Goal: Task Accomplishment & Management: Complete application form

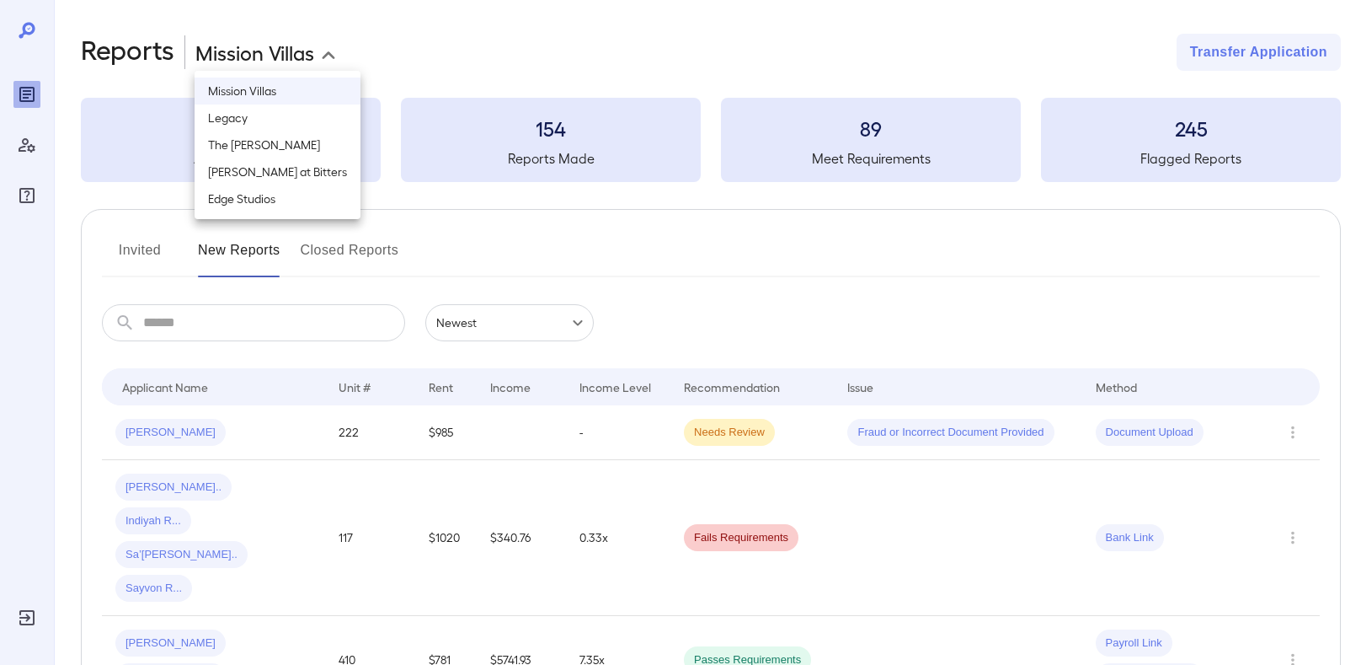
click at [275, 49] on body "**********" at bounding box center [680, 332] width 1361 height 665
click at [246, 139] on li "The [PERSON_NAME]" at bounding box center [278, 144] width 166 height 27
type input "**********"
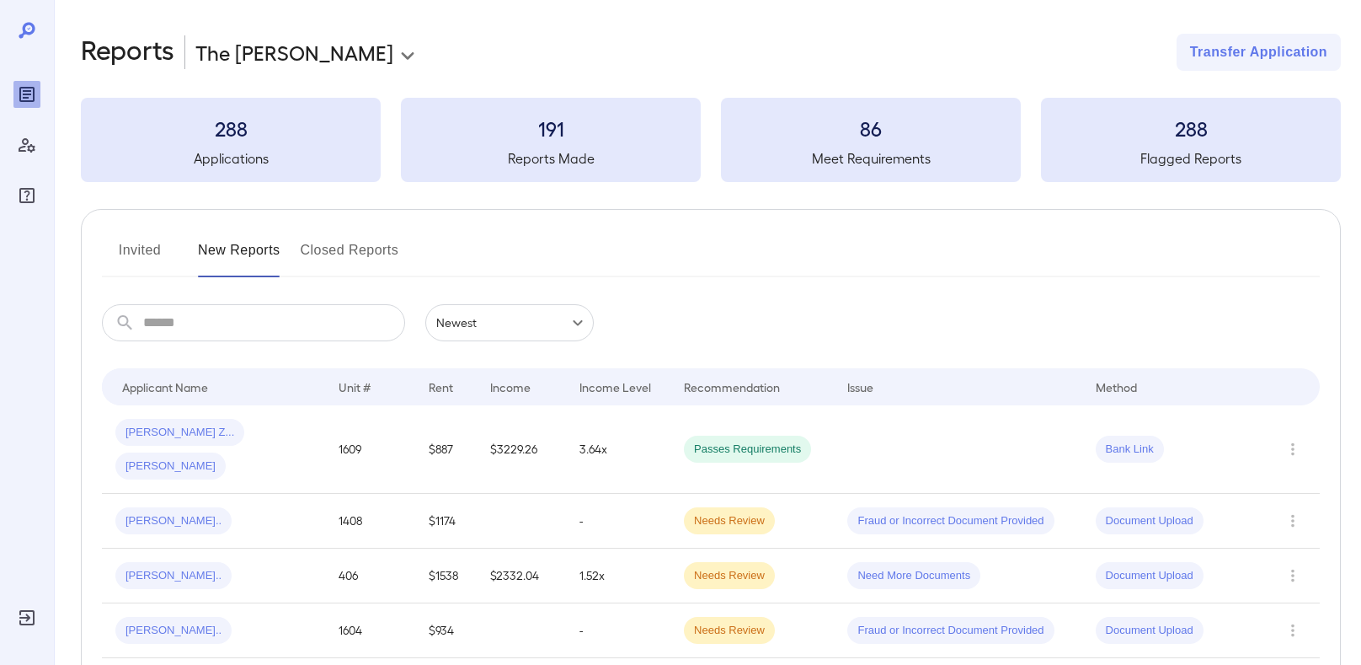
click at [155, 250] on button "Invited" at bounding box center [140, 257] width 76 height 40
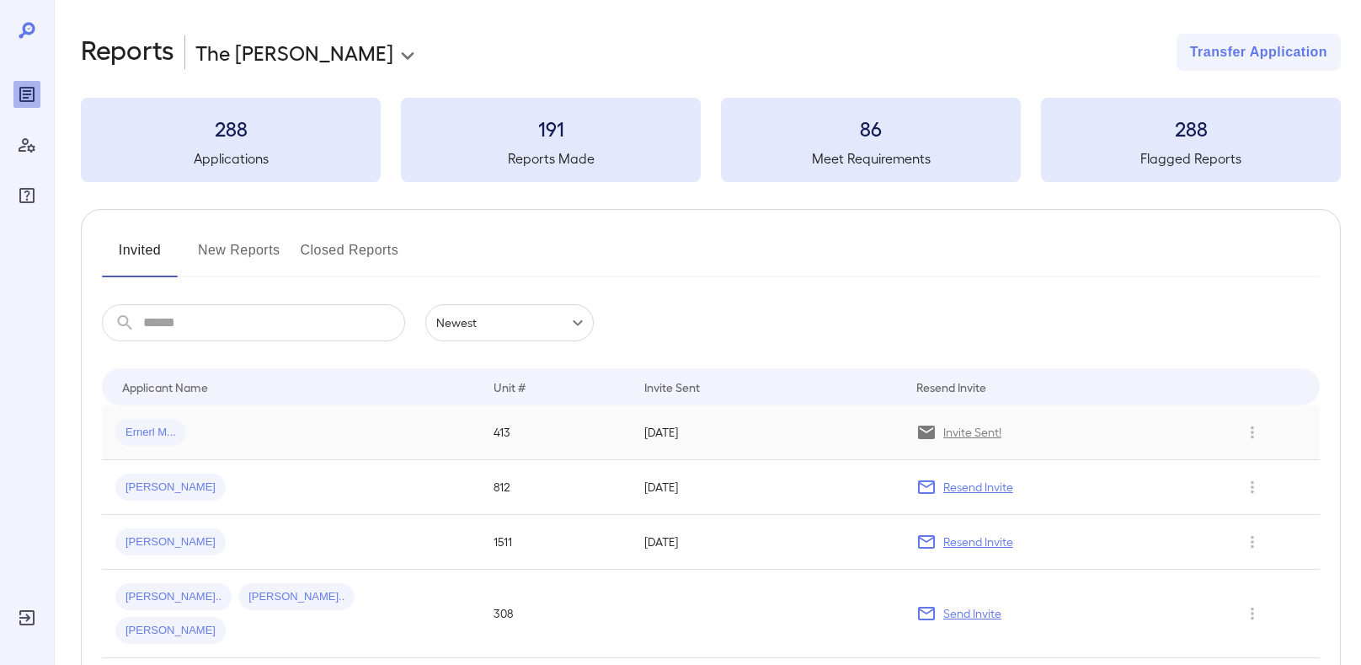
click at [143, 433] on span "Ernerl M..." at bounding box center [150, 433] width 71 height 16
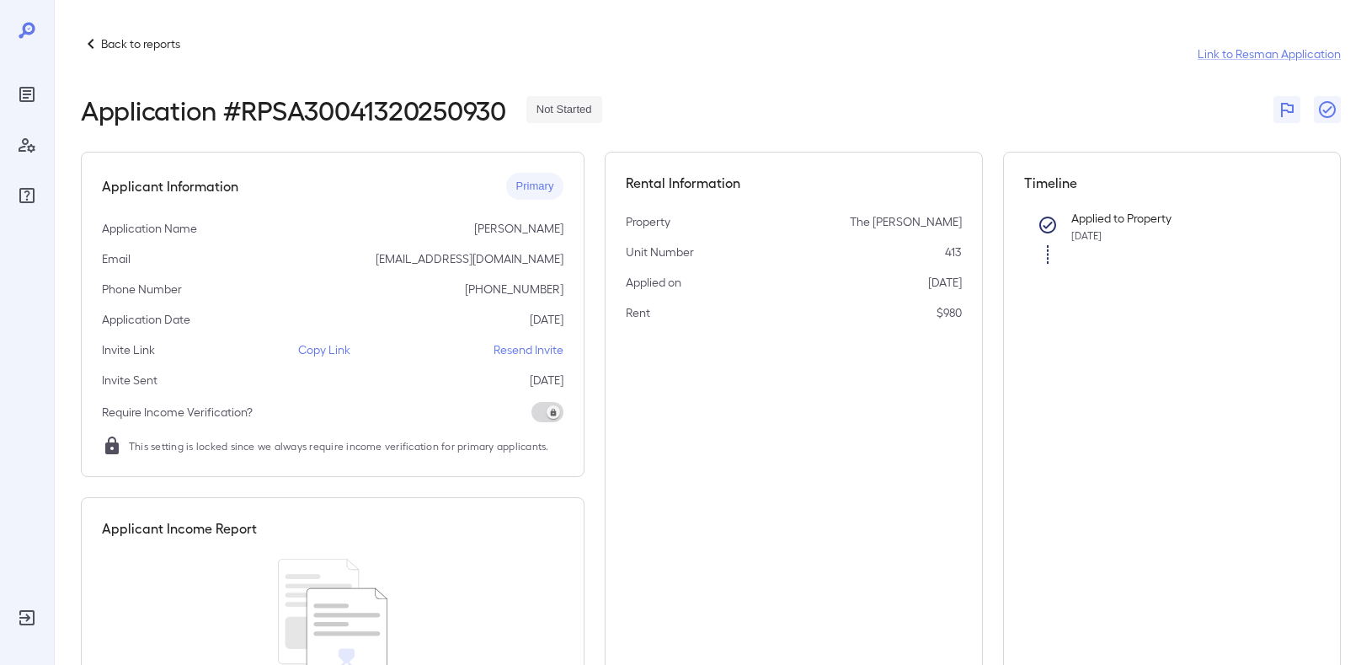
click at [333, 353] on p "Copy Link" at bounding box center [324, 349] width 52 height 17
click at [142, 47] on p "Back to reports" at bounding box center [140, 43] width 79 height 17
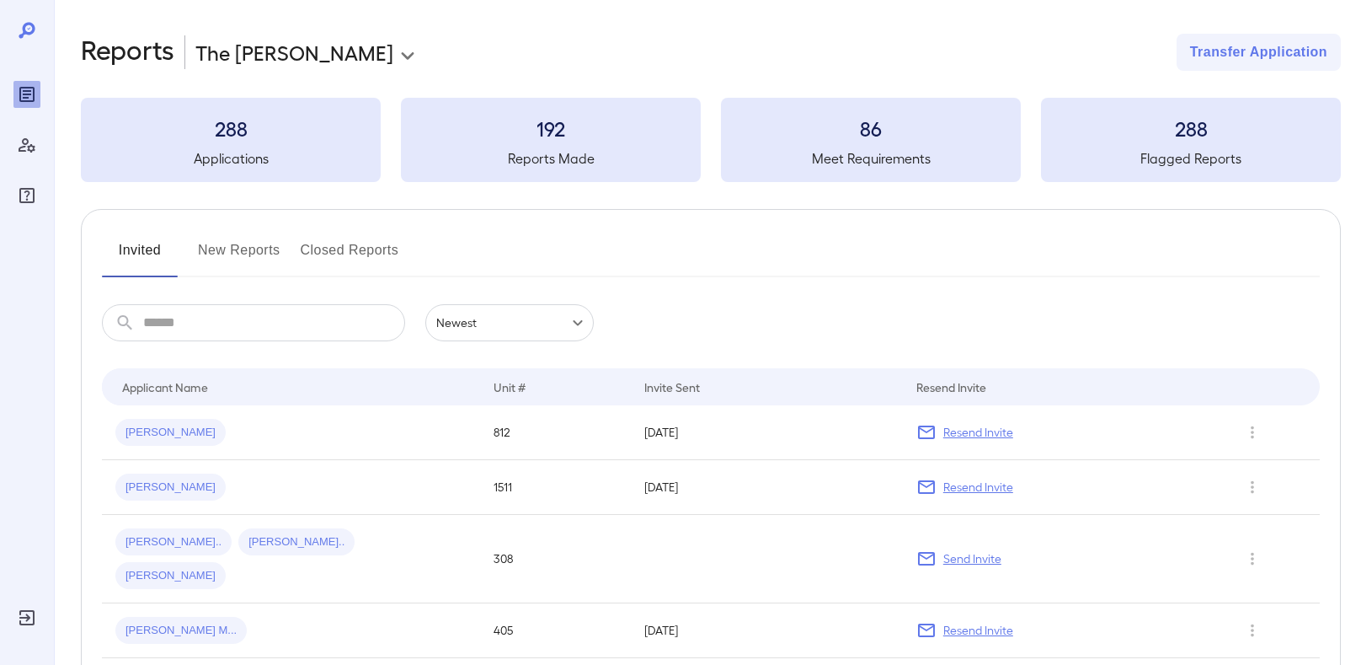
click at [243, 243] on button "New Reports" at bounding box center [239, 257] width 83 height 40
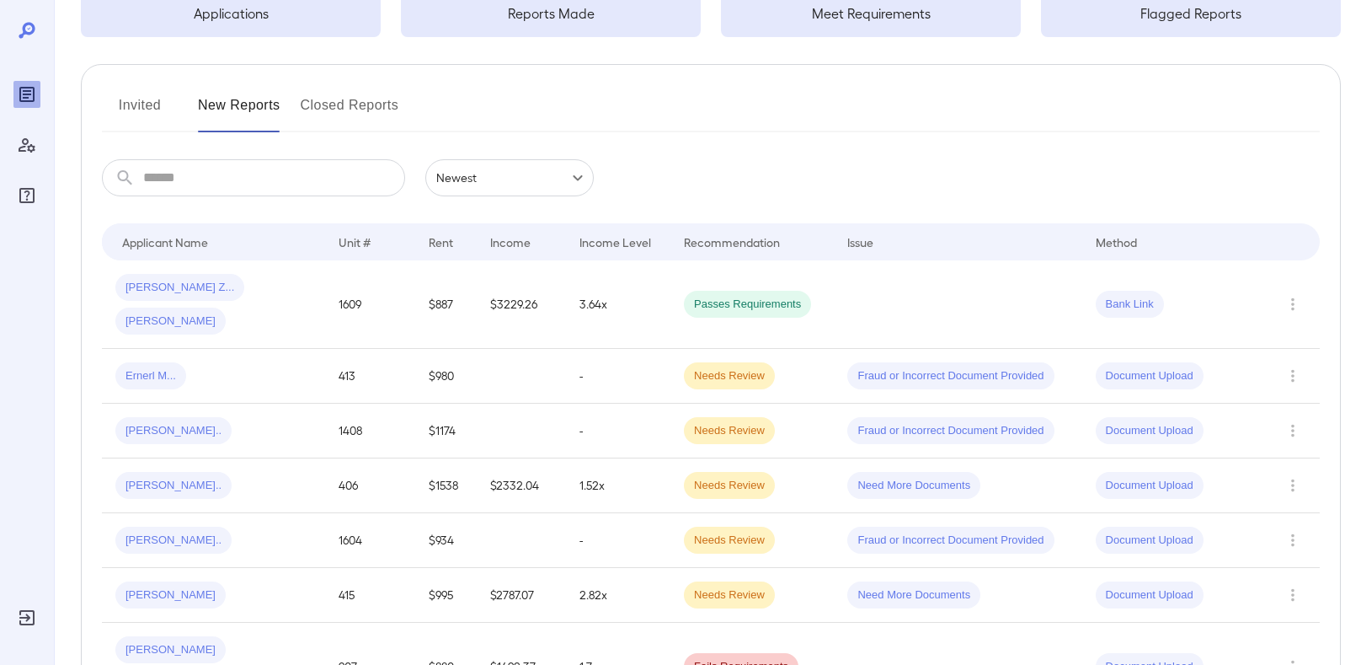
scroll to position [157, 0]
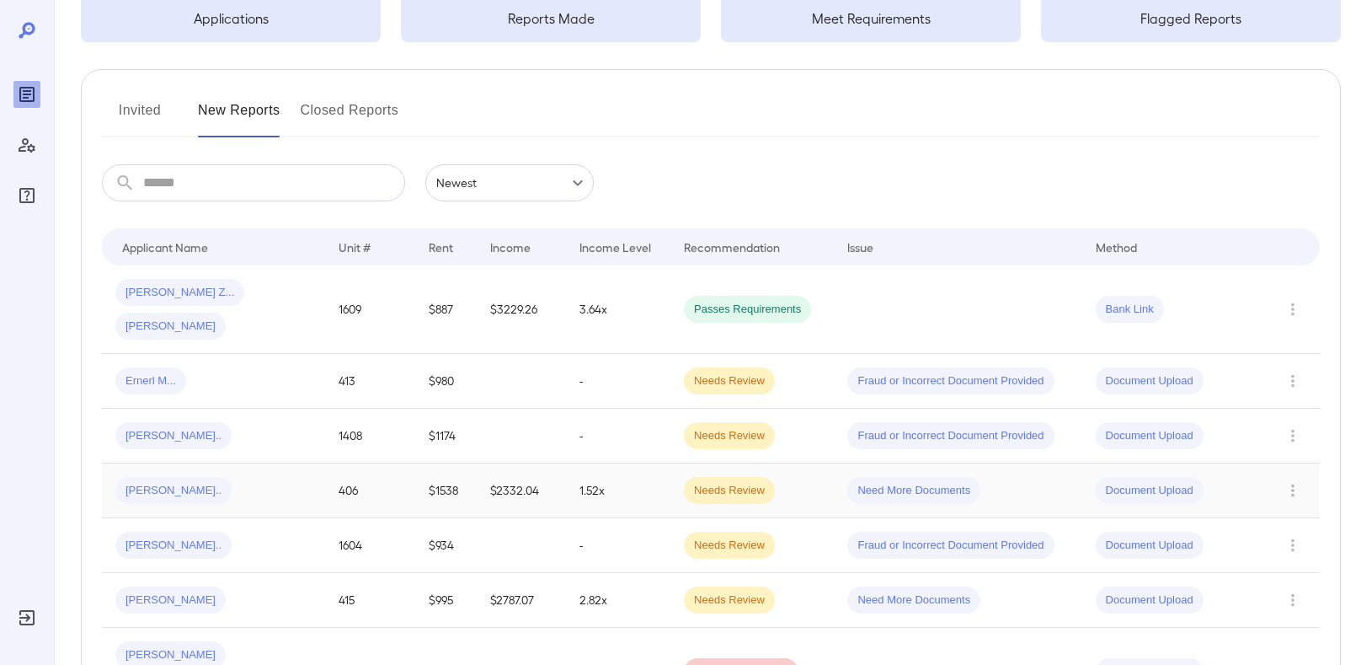
scroll to position [140, 0]
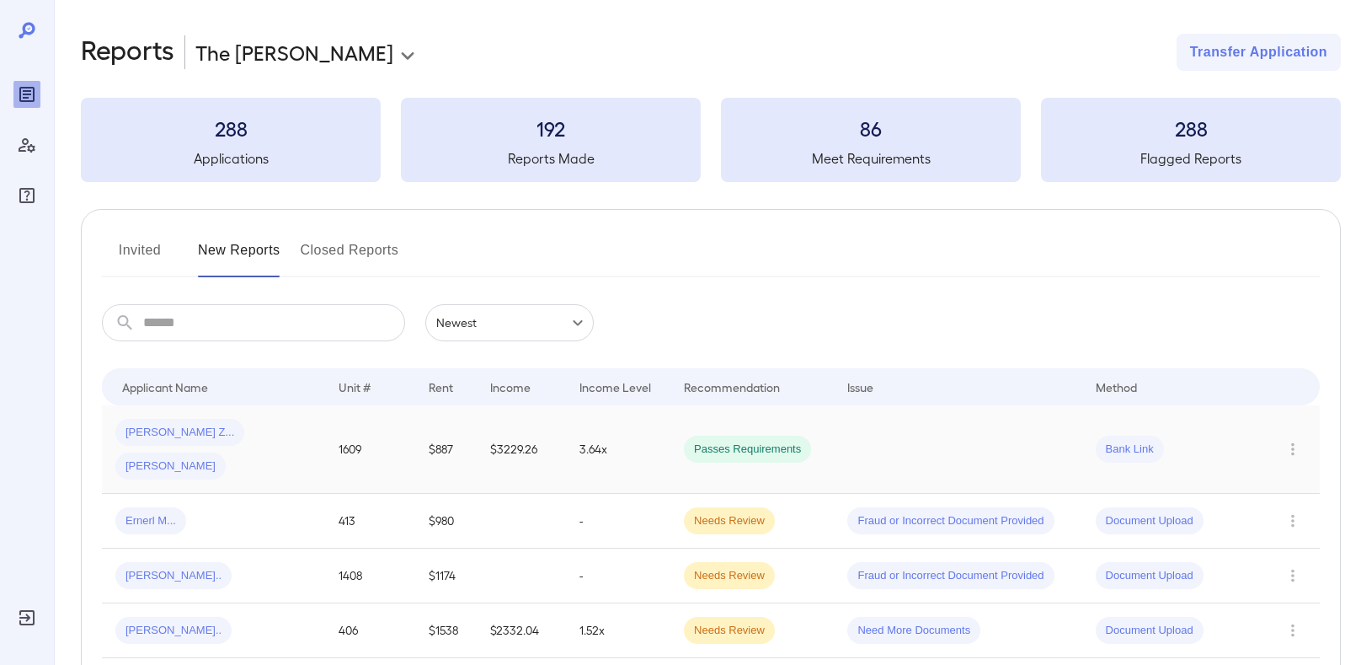
click at [296, 425] on div "Dawson Z... Sarah G..." at bounding box center [213, 449] width 196 height 61
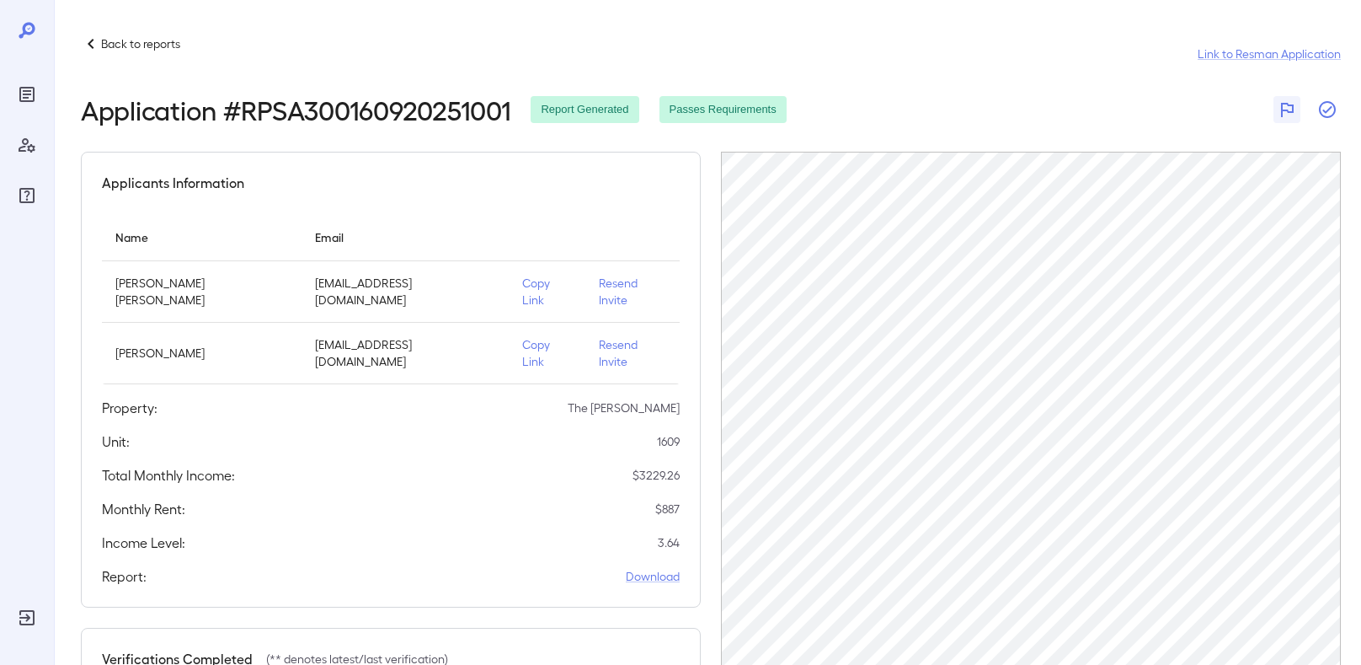
click at [1330, 113] on icon "button" at bounding box center [1327, 109] width 20 height 20
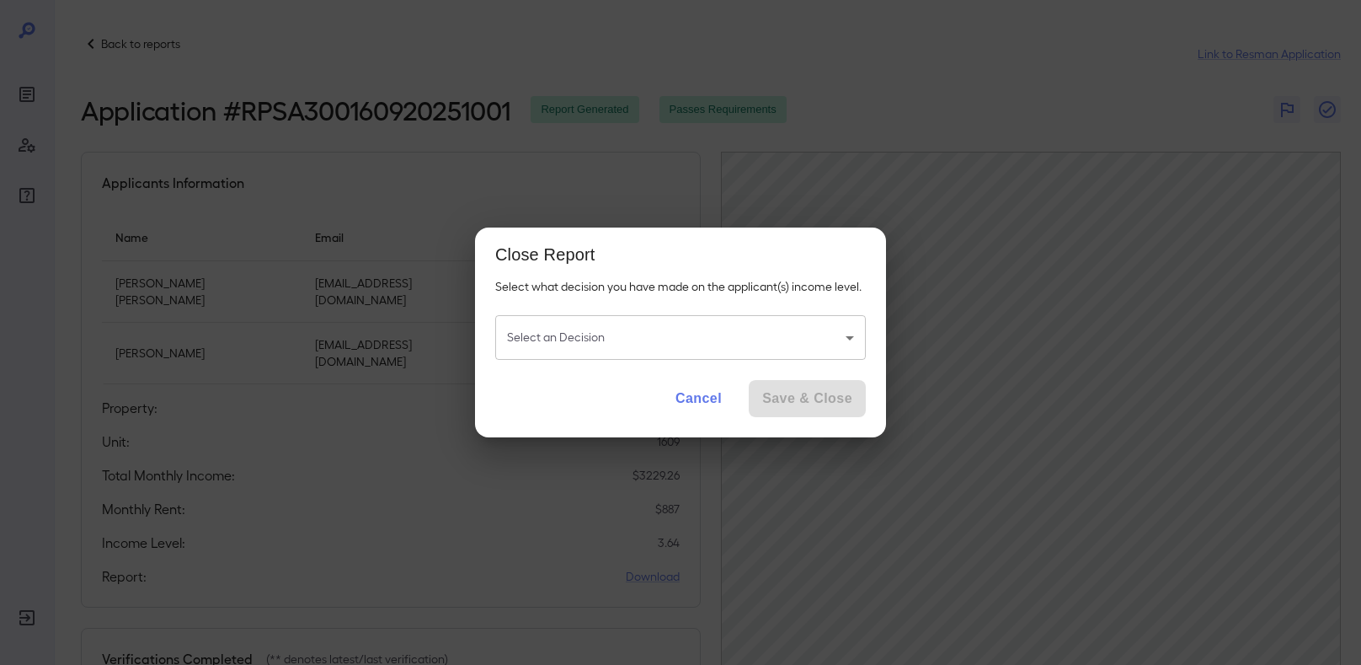
click at [740, 331] on body "Back to reports Link to Resman Application Application # RPSA300160920251001 Re…" at bounding box center [680, 332] width 1361 height 665
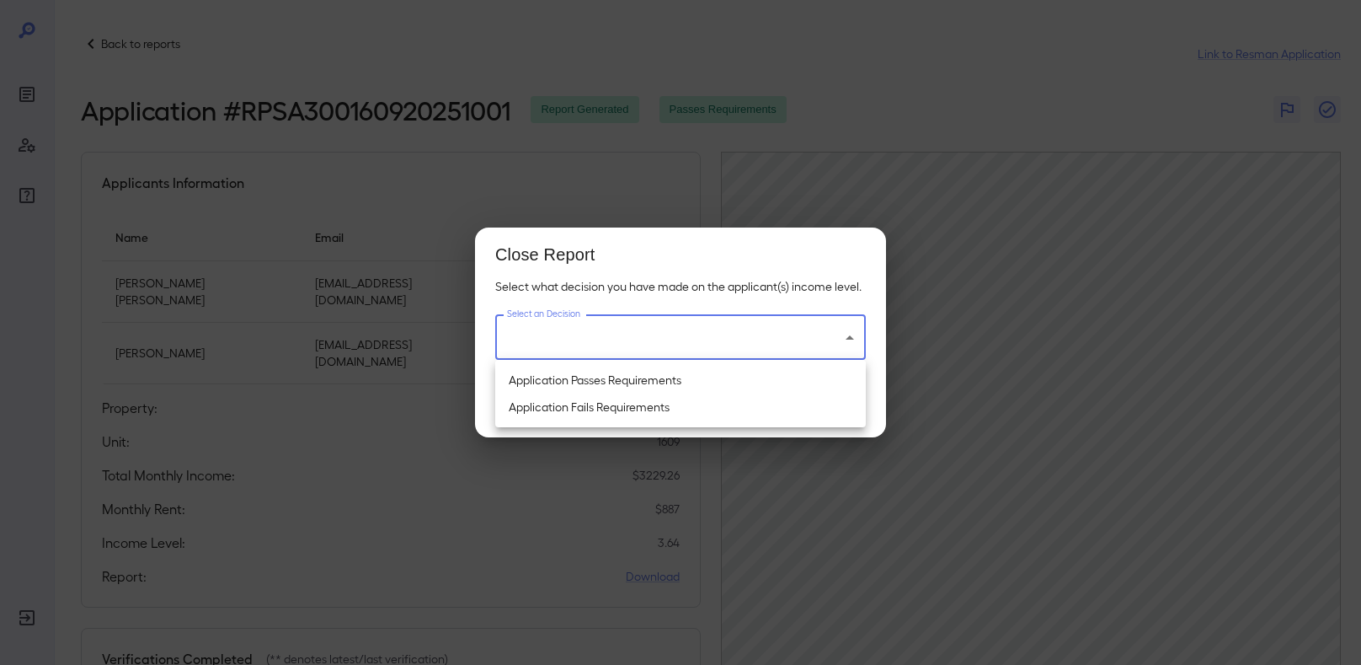
click at [631, 385] on li "Application Passes Requirements" at bounding box center [680, 379] width 371 height 27
type input "**********"
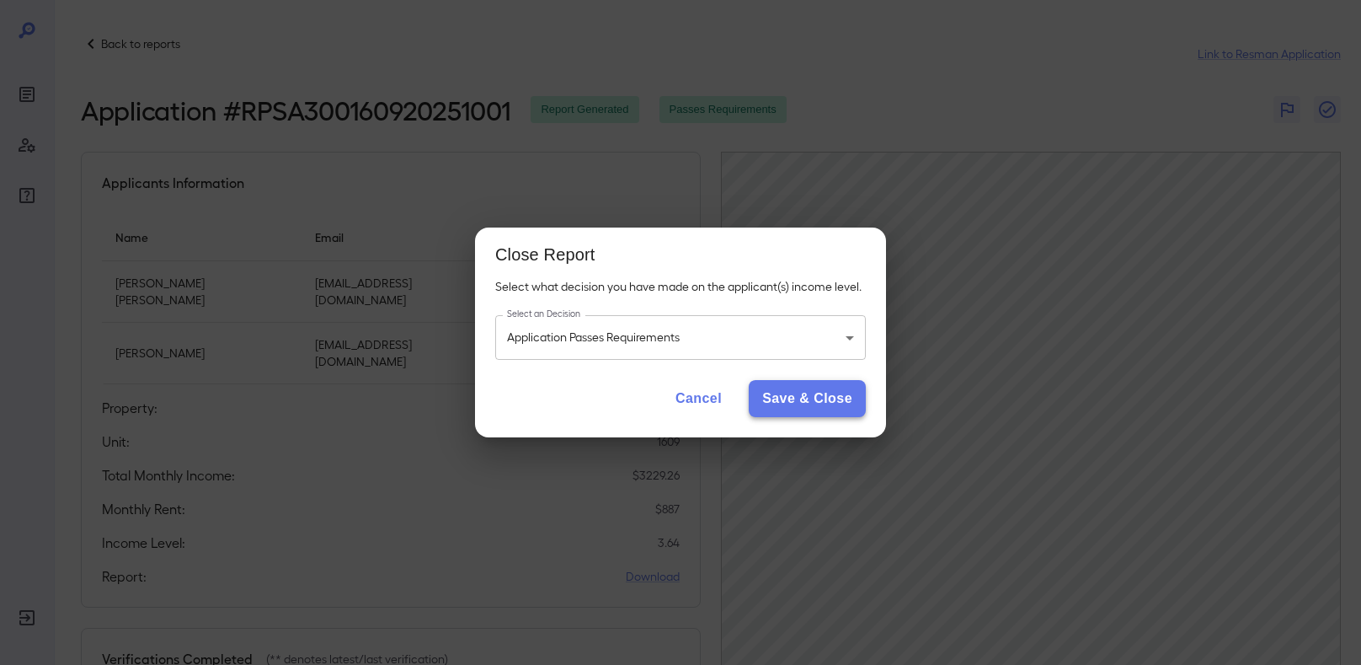
click at [782, 393] on button "Save & Close" at bounding box center [807, 398] width 117 height 37
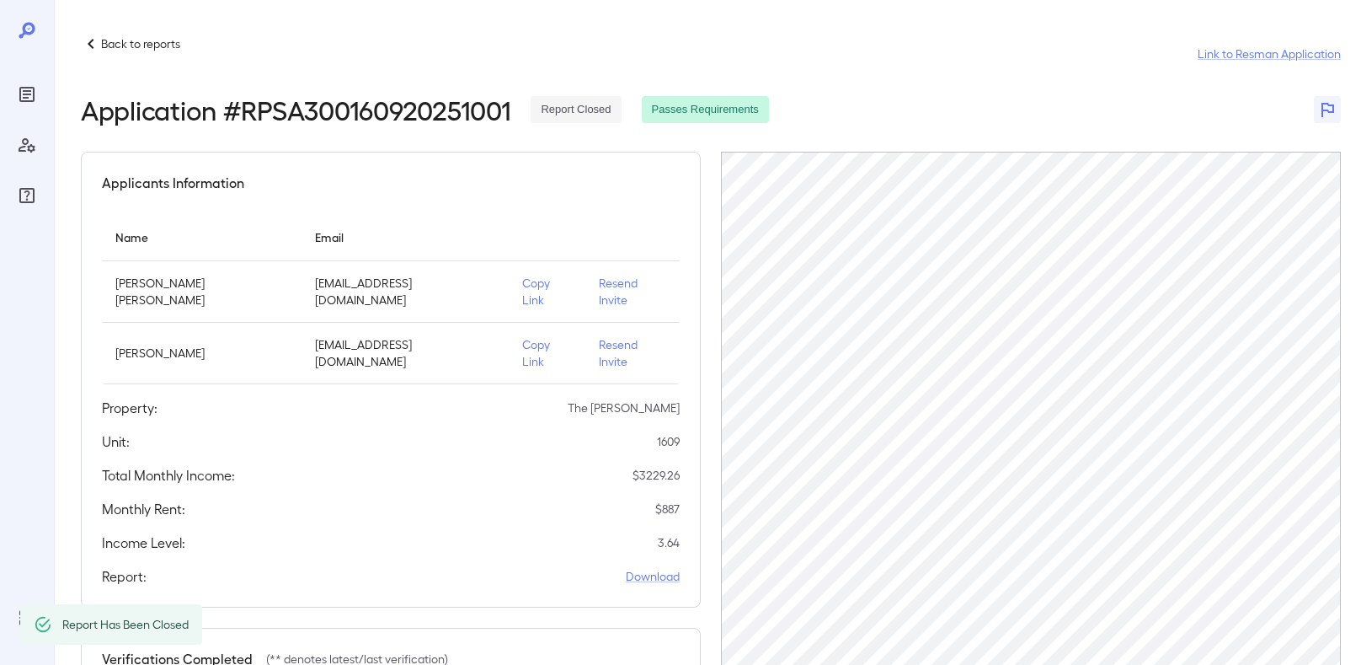
click at [136, 45] on p "Back to reports" at bounding box center [140, 43] width 79 height 17
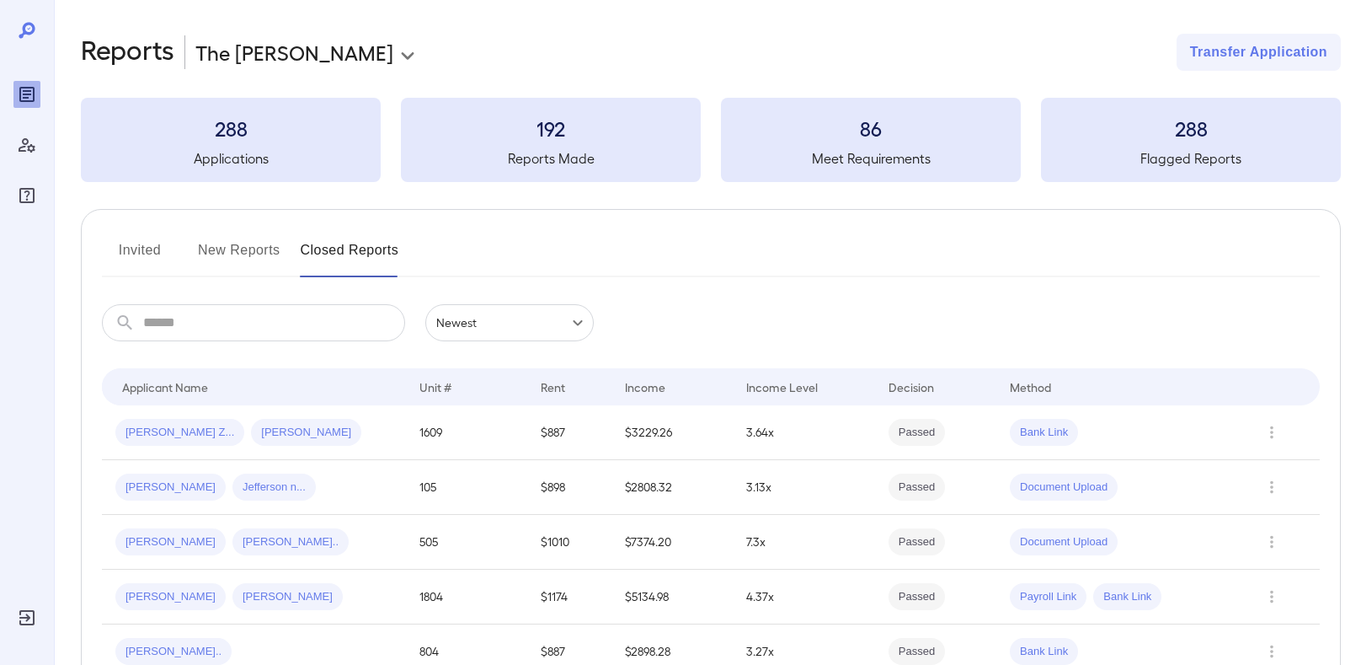
click at [254, 250] on button "New Reports" at bounding box center [239, 257] width 83 height 40
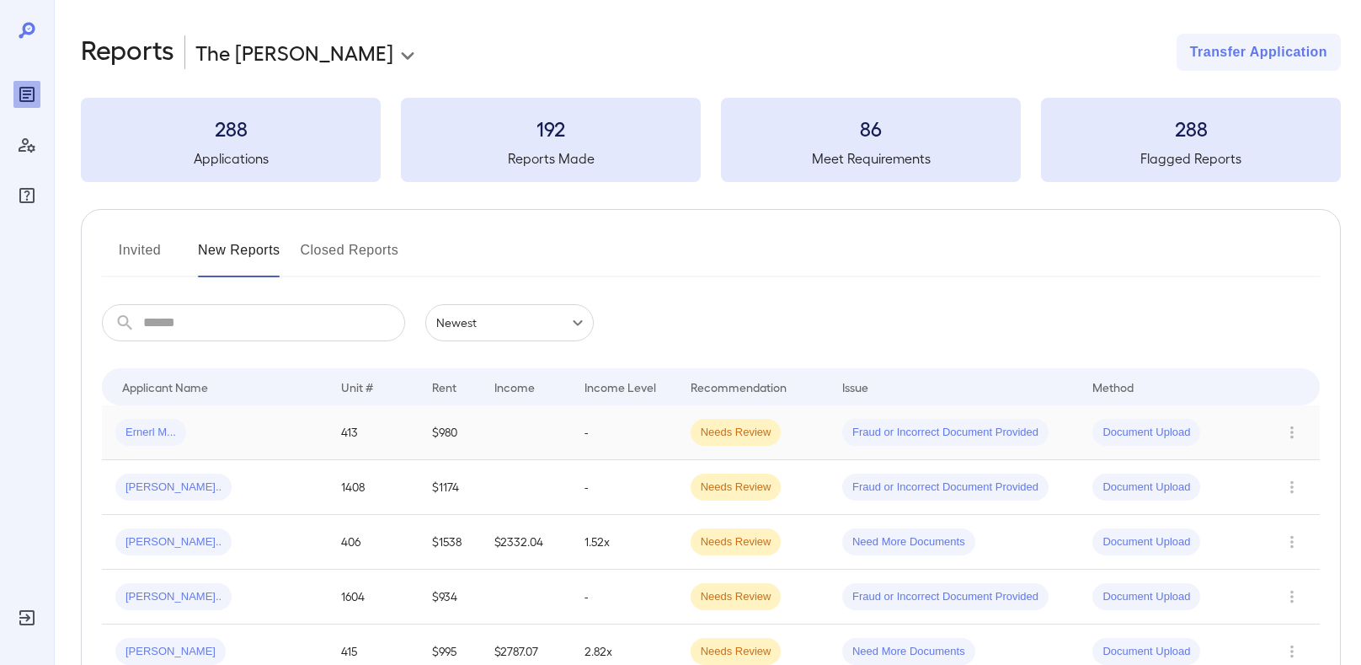
click at [154, 435] on span "Ernerl M..." at bounding box center [150, 433] width 71 height 16
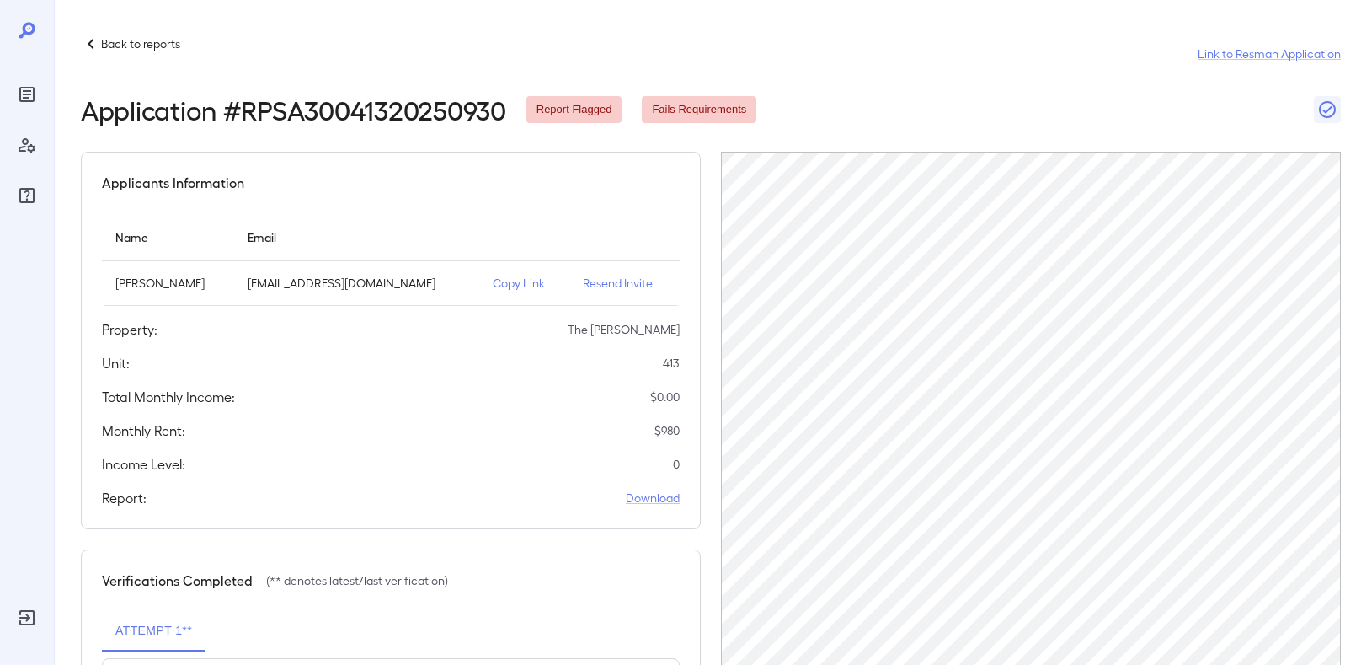
click at [512, 290] on p "Copy Link" at bounding box center [524, 283] width 63 height 17
click at [148, 46] on p "Back to reports" at bounding box center [140, 43] width 79 height 17
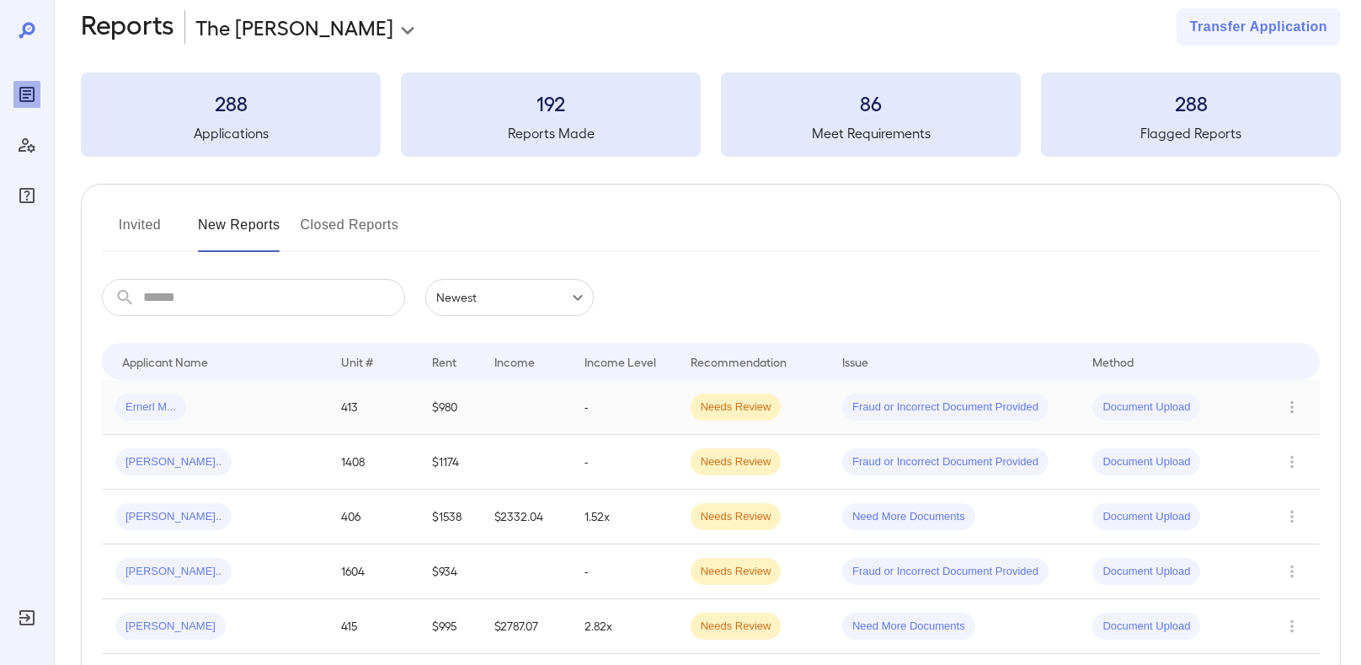
scroll to position [26, 0]
click at [182, 398] on span "Ernerl M..." at bounding box center [150, 406] width 71 height 16
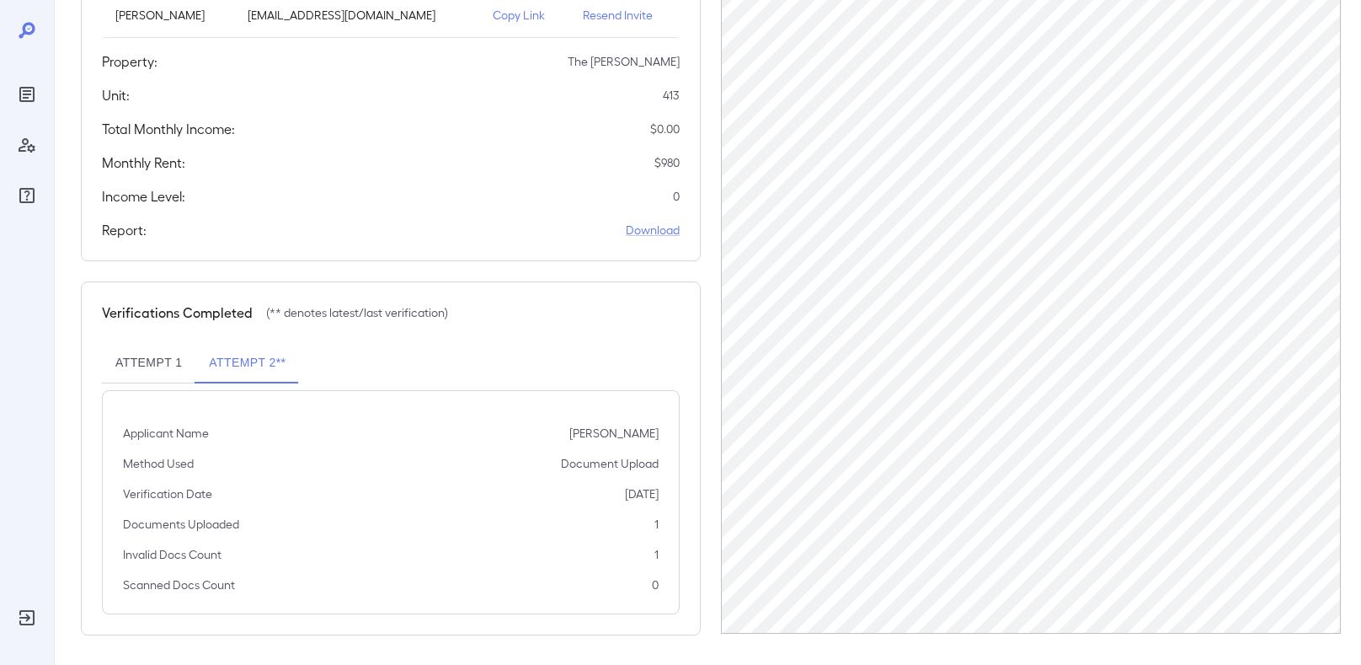
scroll to position [270, 0]
click at [170, 356] on button "Attempt 1" at bounding box center [148, 360] width 93 height 40
click at [237, 361] on button "Attempt 2**" at bounding box center [247, 360] width 104 height 40
click at [25, 97] on icon "Reports" at bounding box center [27, 94] width 8 height 8
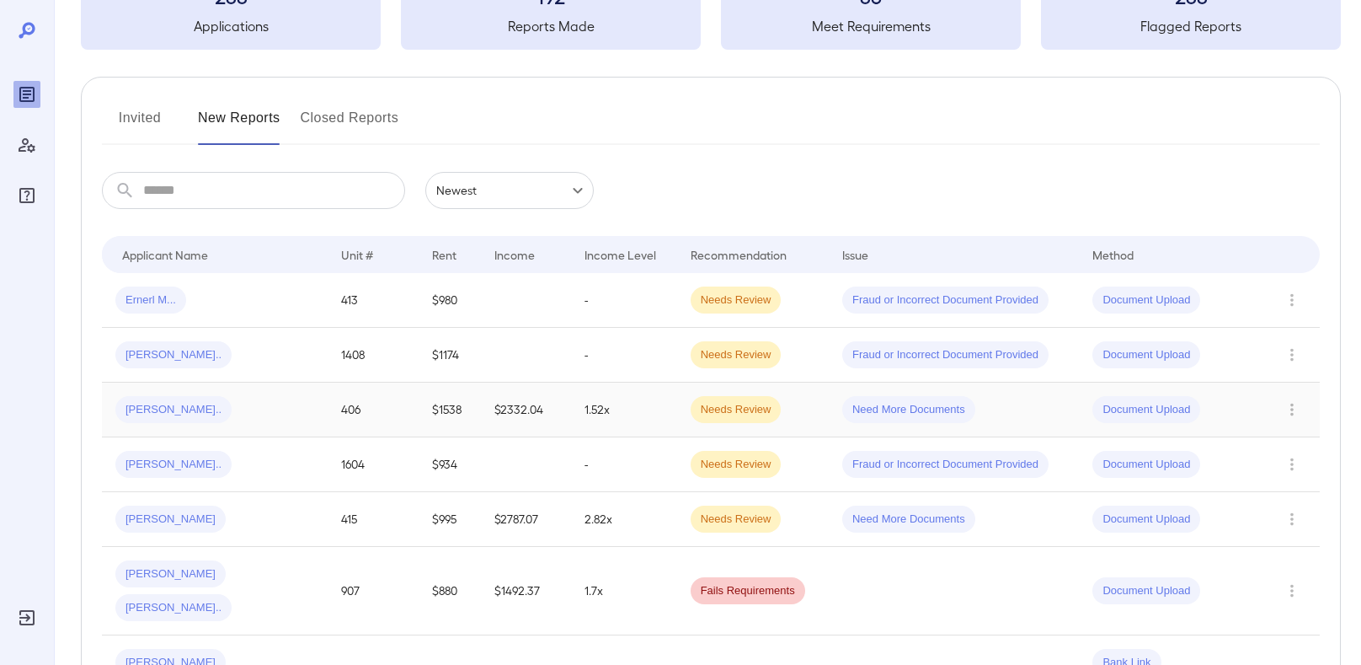
scroll to position [148, 0]
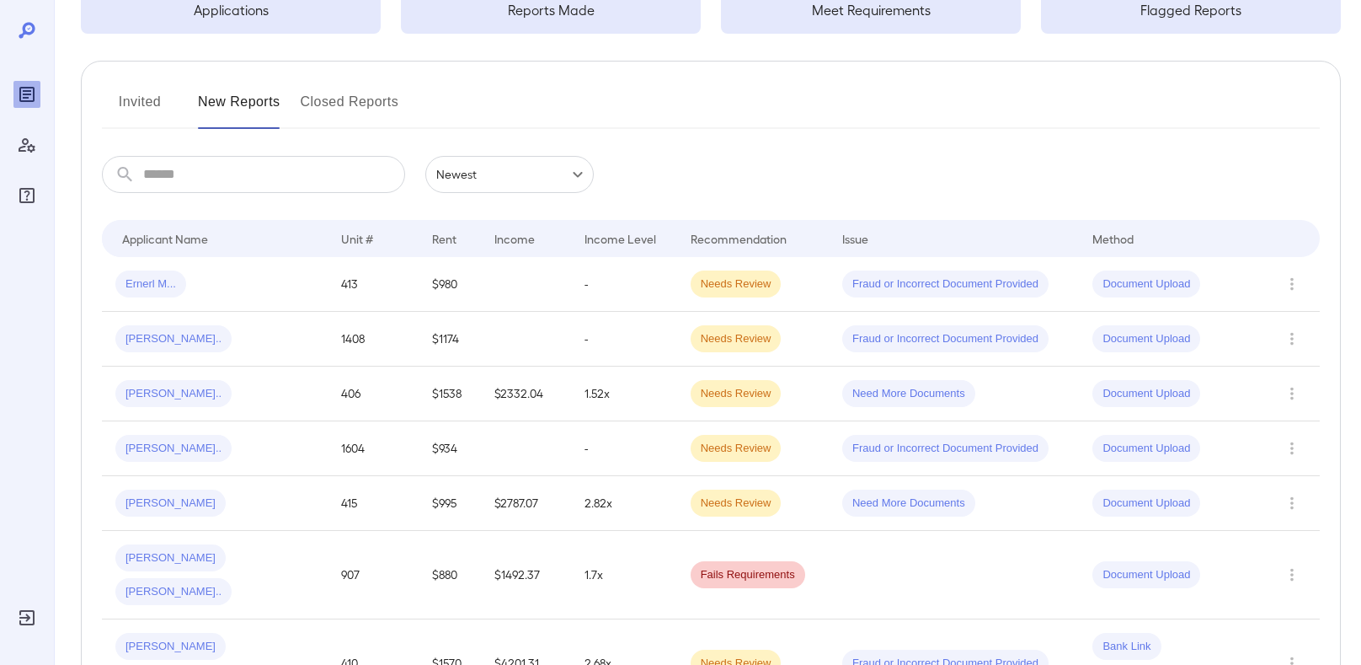
click at [139, 97] on button "Invited" at bounding box center [140, 108] width 76 height 40
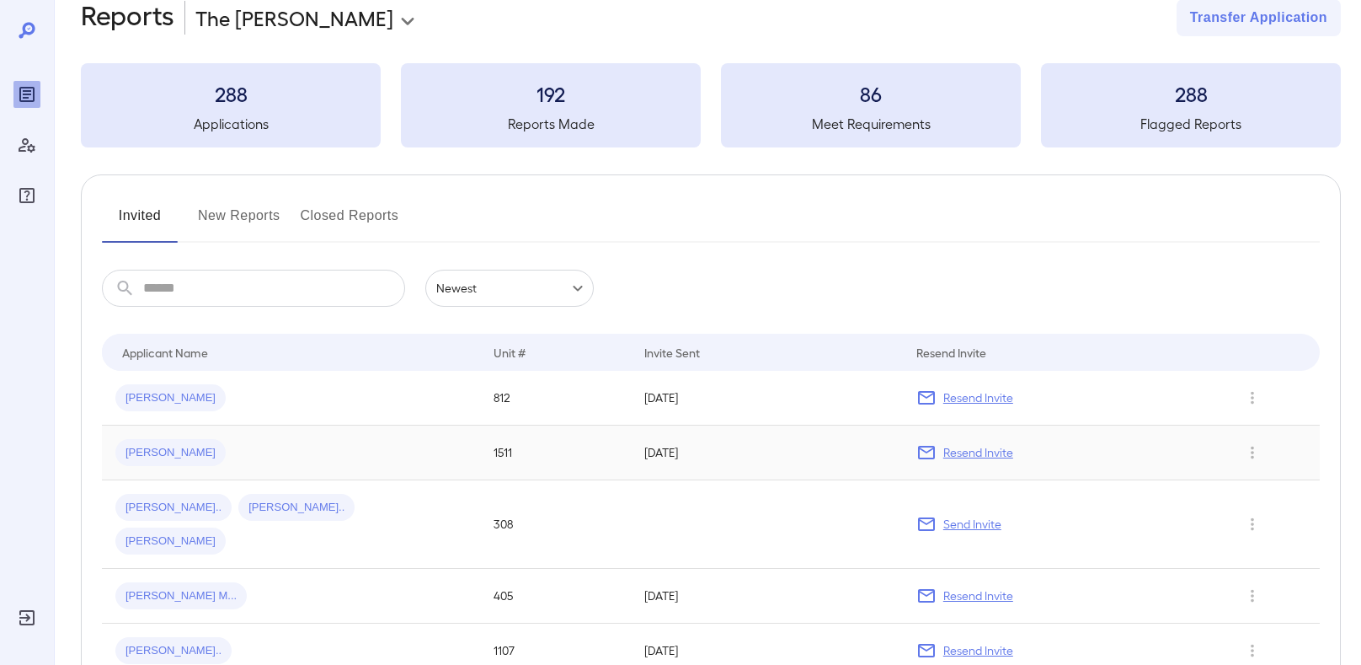
scroll to position [20, 0]
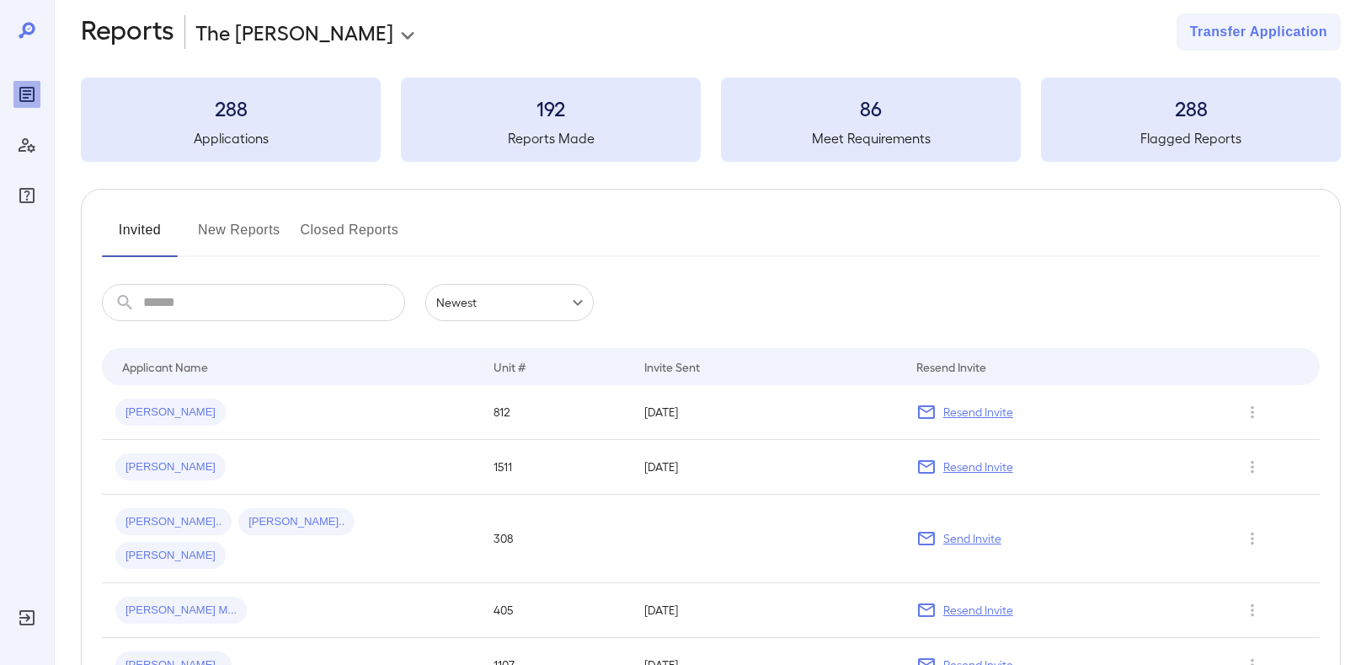
click at [247, 227] on button "New Reports" at bounding box center [239, 236] width 83 height 40
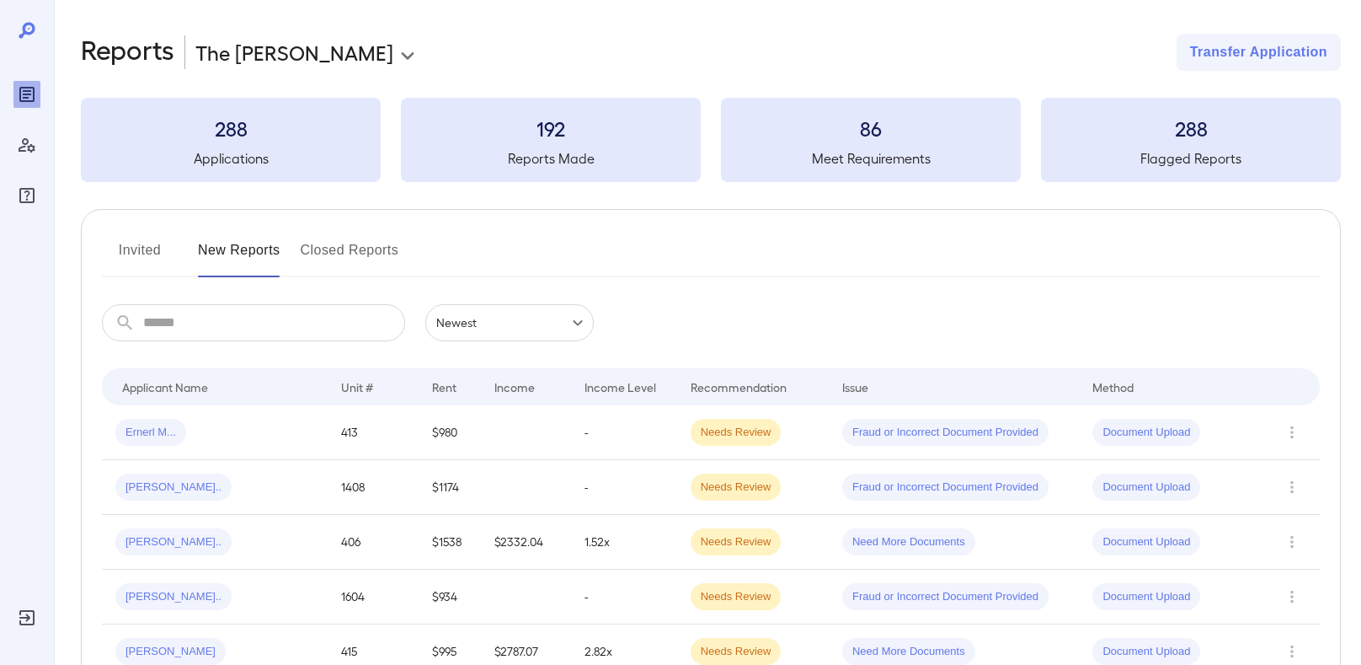
click at [143, 252] on button "Invited" at bounding box center [140, 257] width 76 height 40
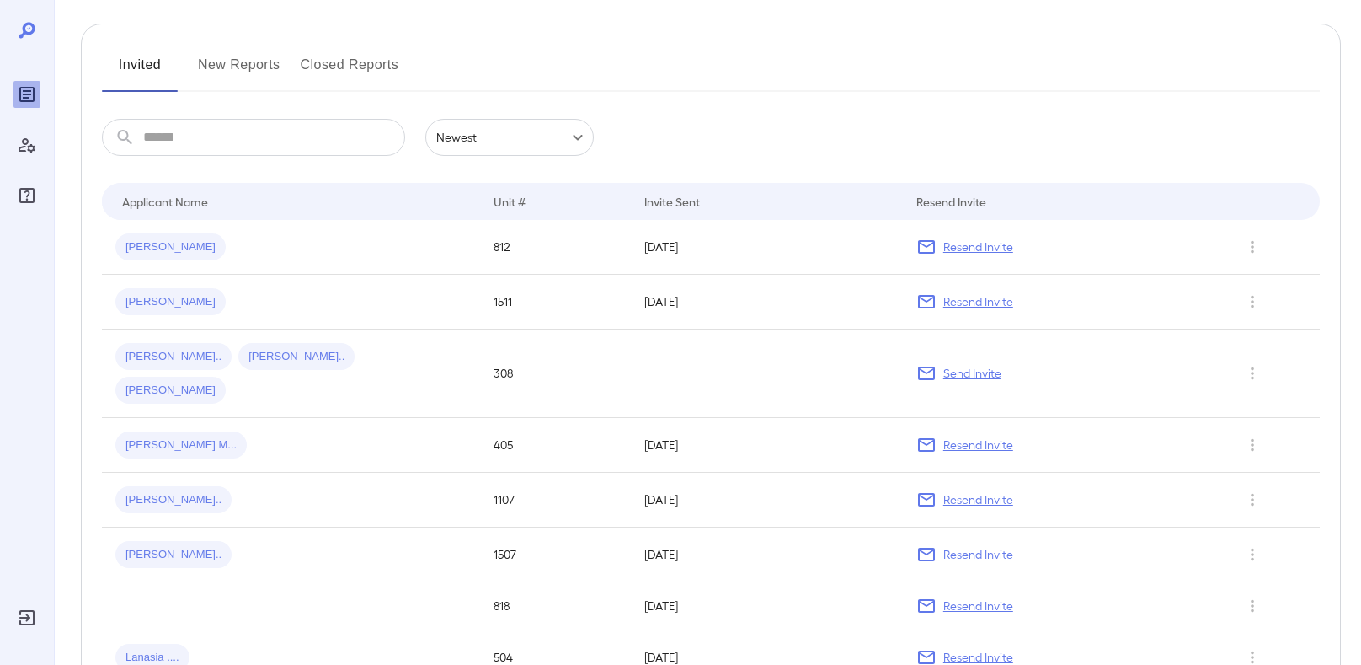
scroll to position [165, 0]
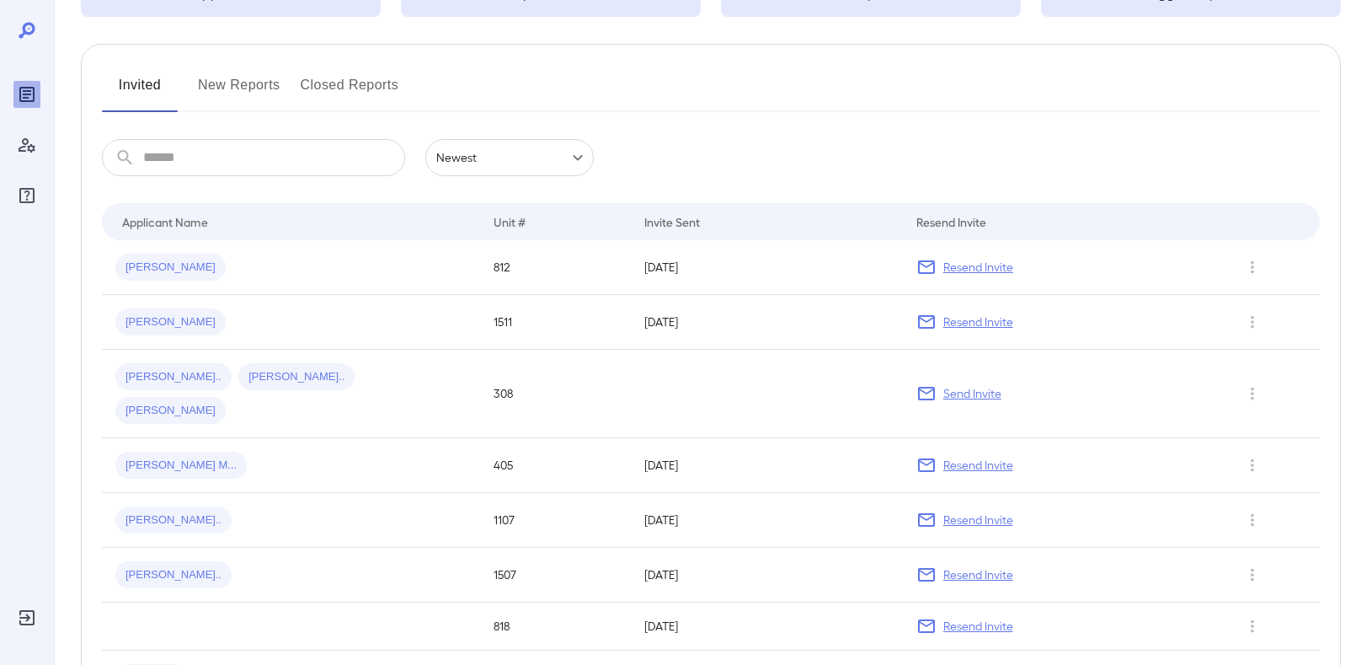
click at [232, 85] on button "New Reports" at bounding box center [239, 92] width 83 height 40
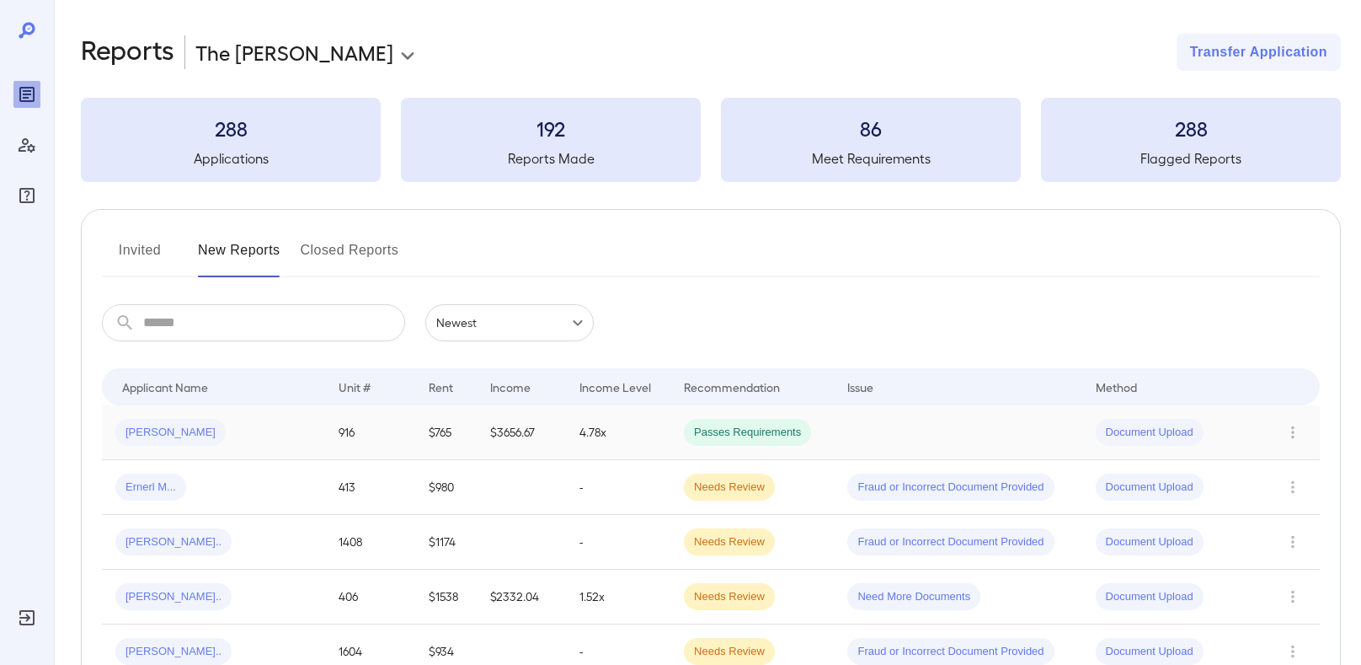
click at [248, 430] on div "[PERSON_NAME]" at bounding box center [213, 432] width 196 height 27
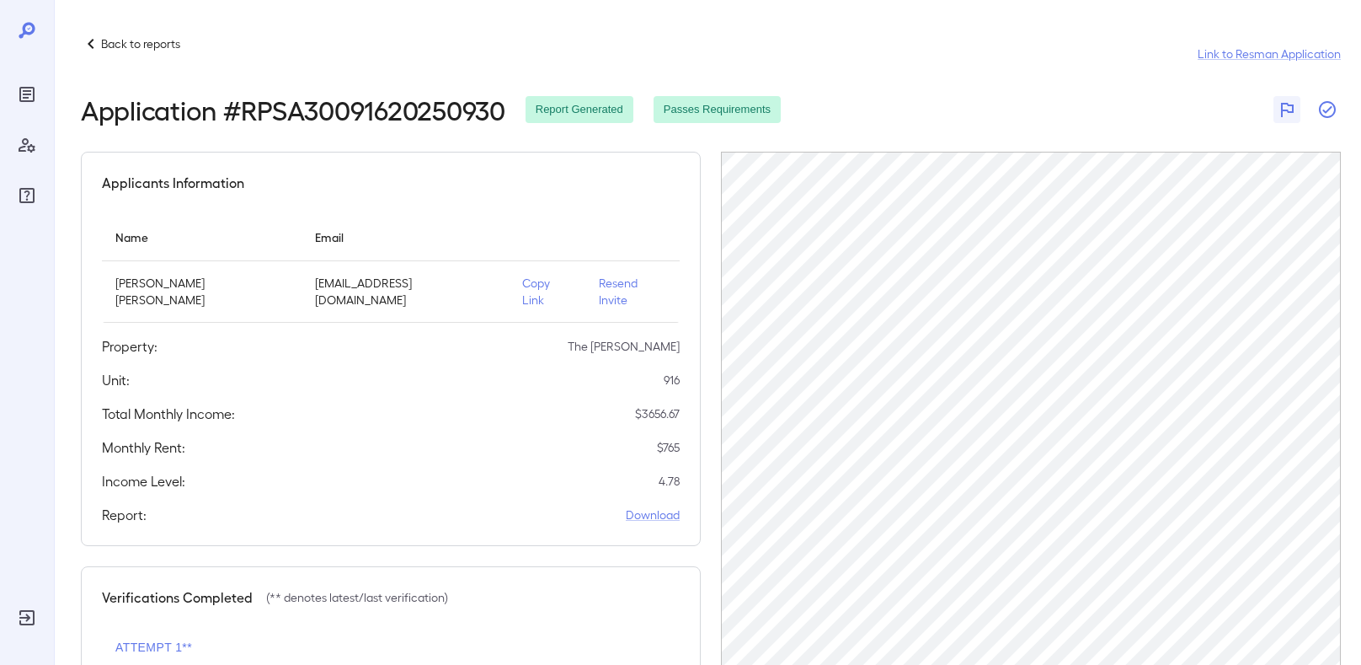
click at [1327, 109] on icon "button" at bounding box center [1327, 109] width 17 height 17
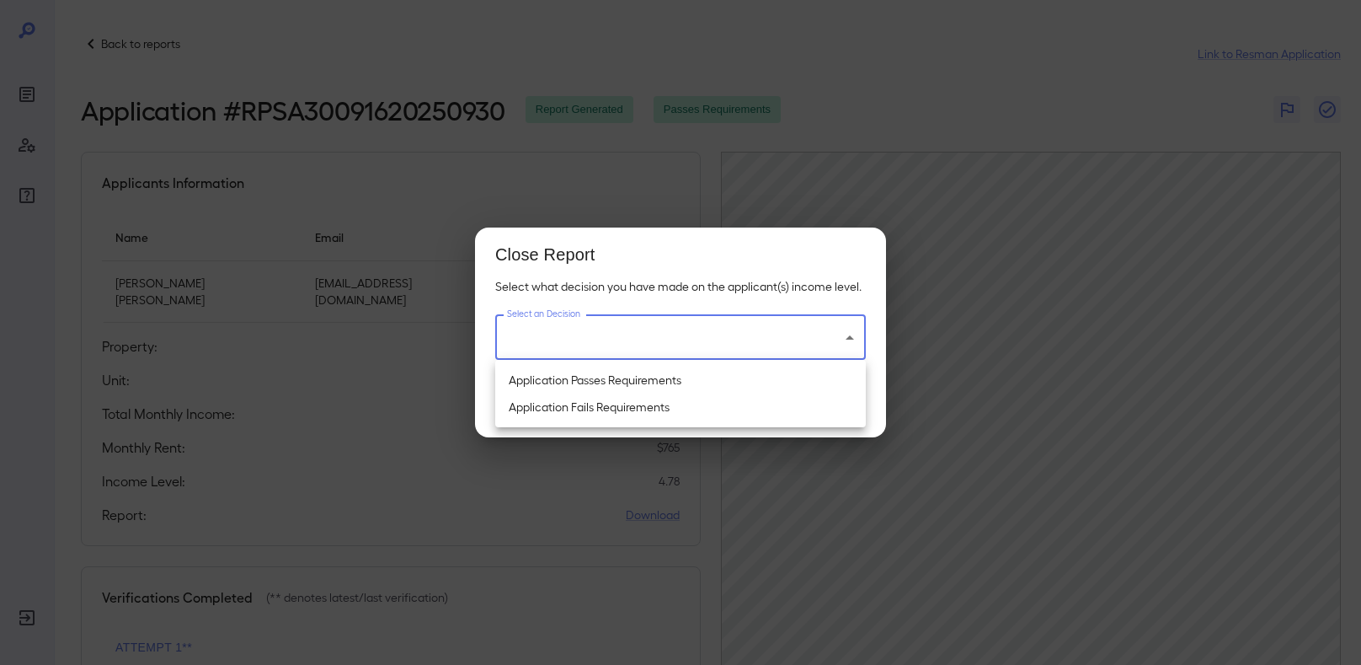
click at [776, 326] on body "Back to reports Link to Resman Application Application # RPSA30091620250930 Rep…" at bounding box center [680, 332] width 1361 height 665
click at [586, 376] on li "Application Passes Requirements" at bounding box center [680, 379] width 371 height 27
type input "**********"
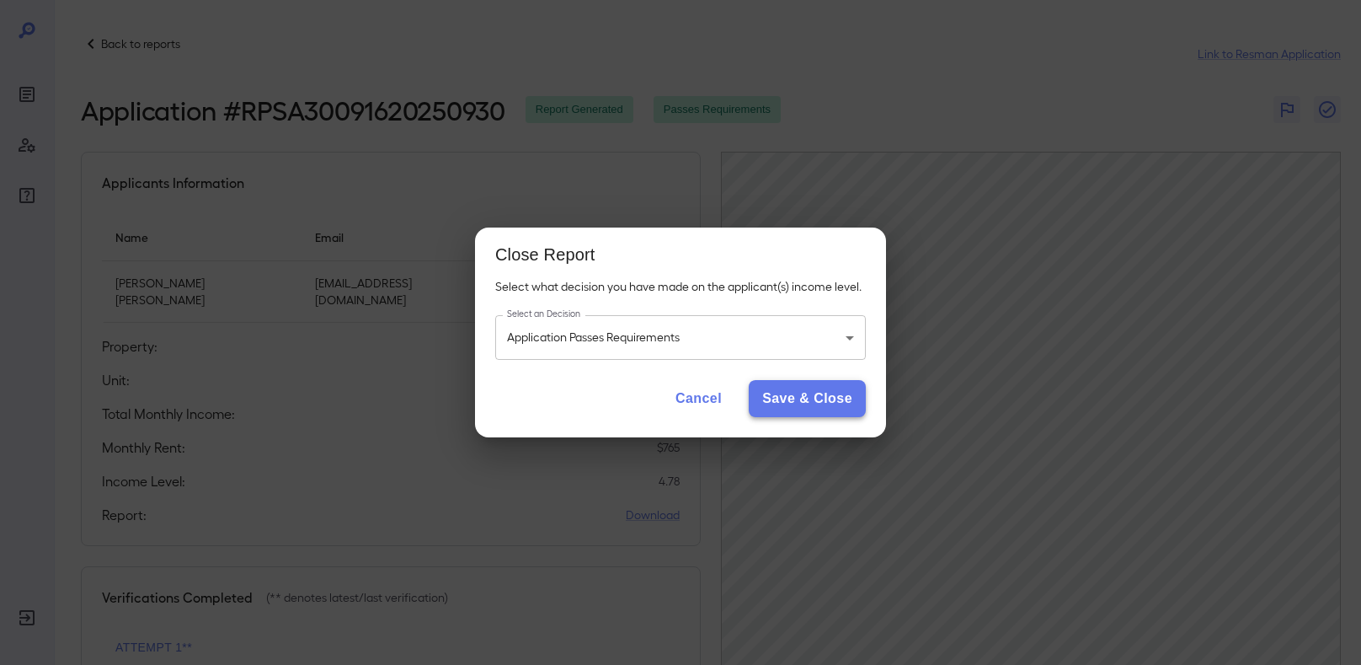
click at [809, 403] on button "Save & Close" at bounding box center [807, 398] width 117 height 37
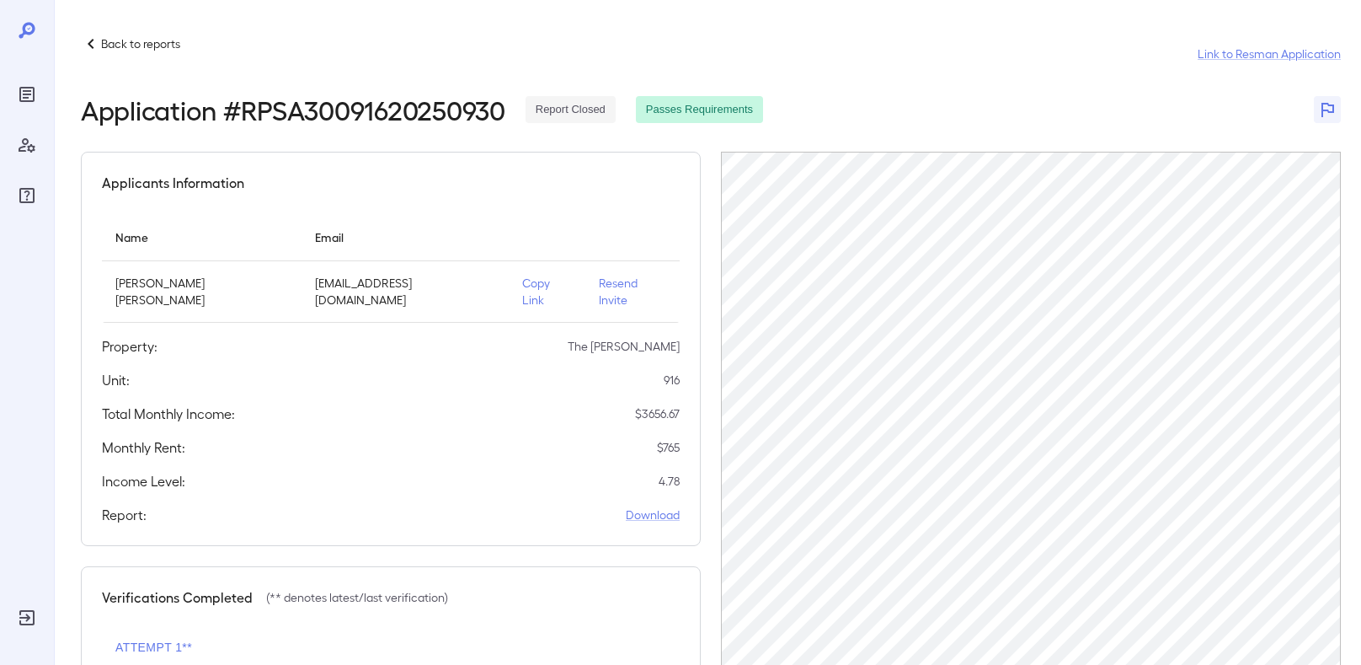
click at [168, 52] on div "Back to reports" at bounding box center [130, 44] width 99 height 20
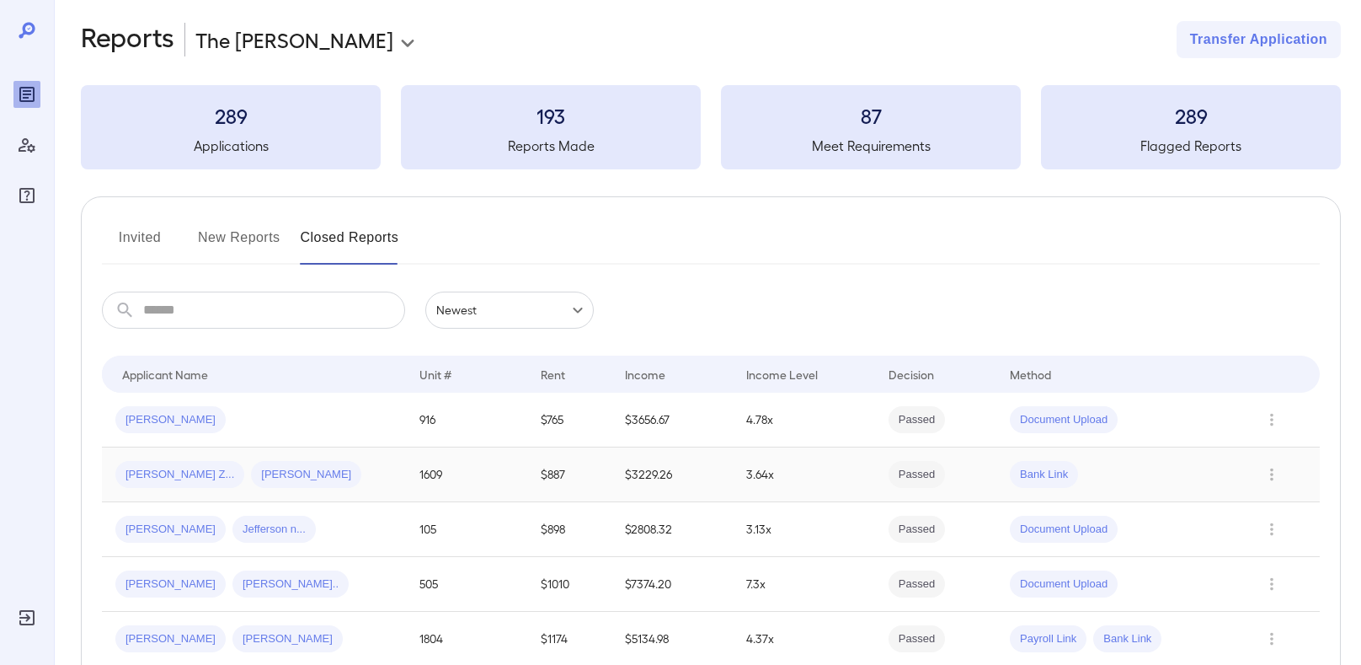
scroll to position [18, 0]
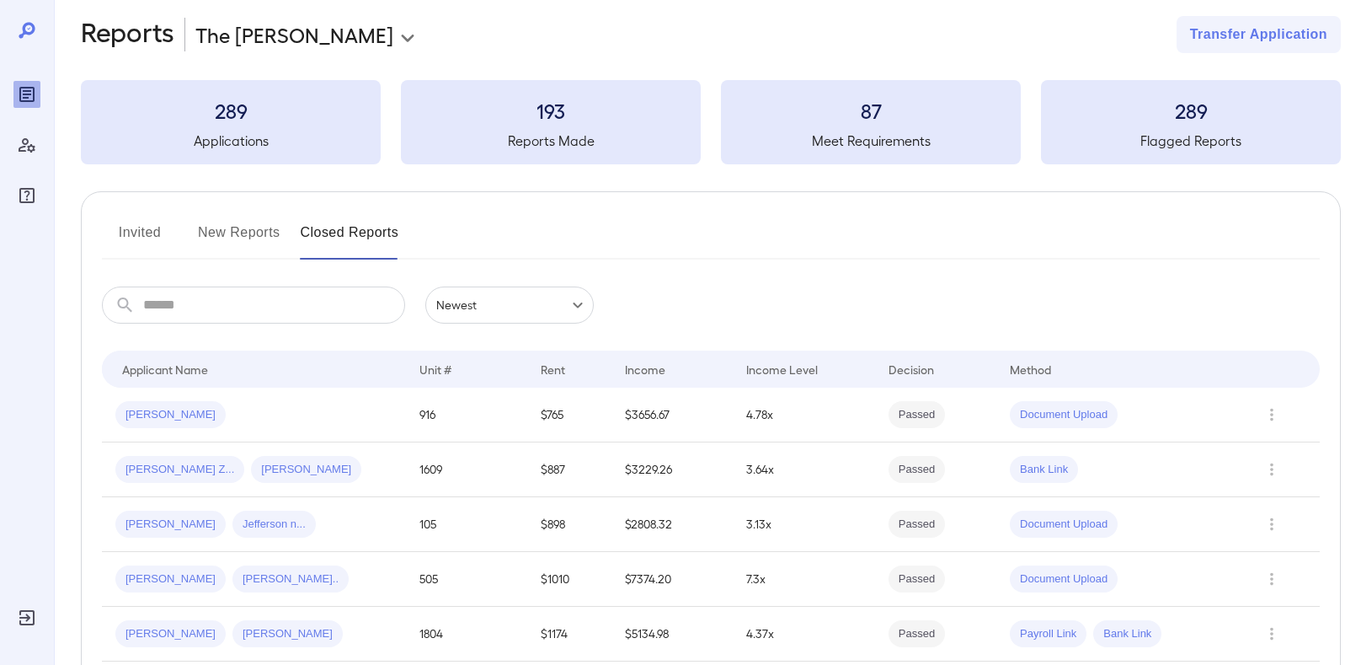
click at [222, 226] on button "New Reports" at bounding box center [239, 239] width 83 height 40
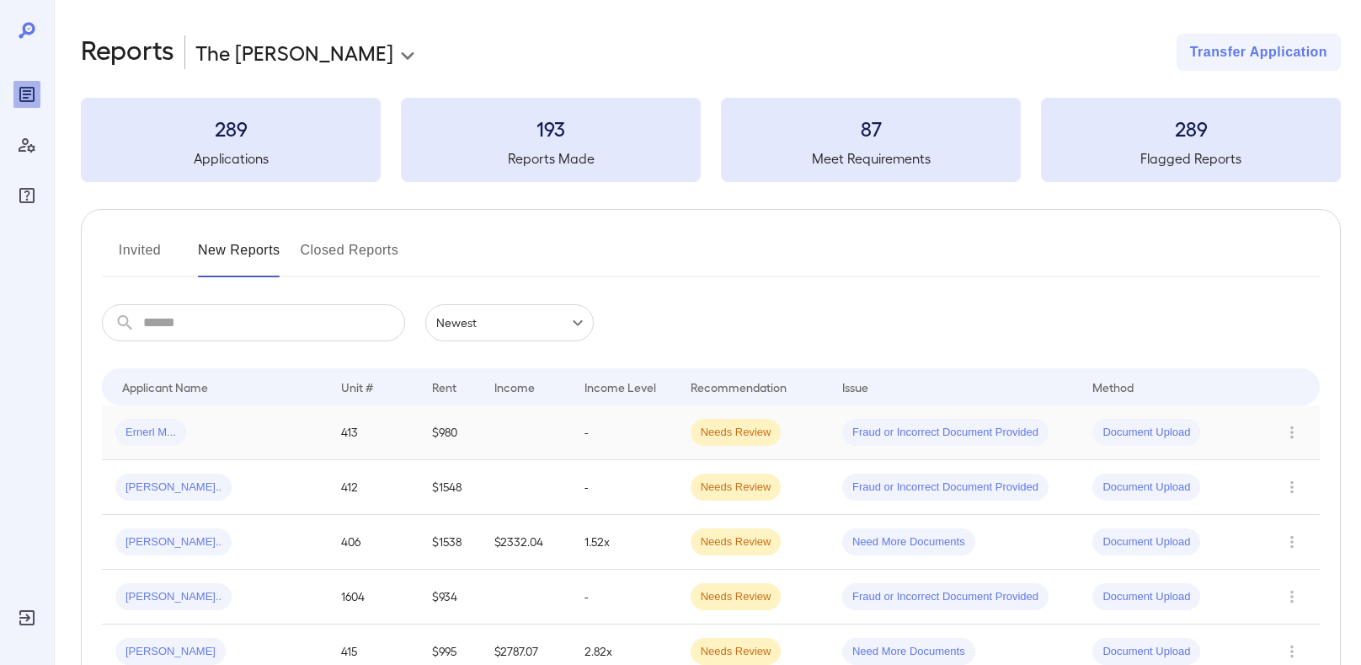
click at [167, 428] on span "Ernerl M..." at bounding box center [150, 433] width 71 height 16
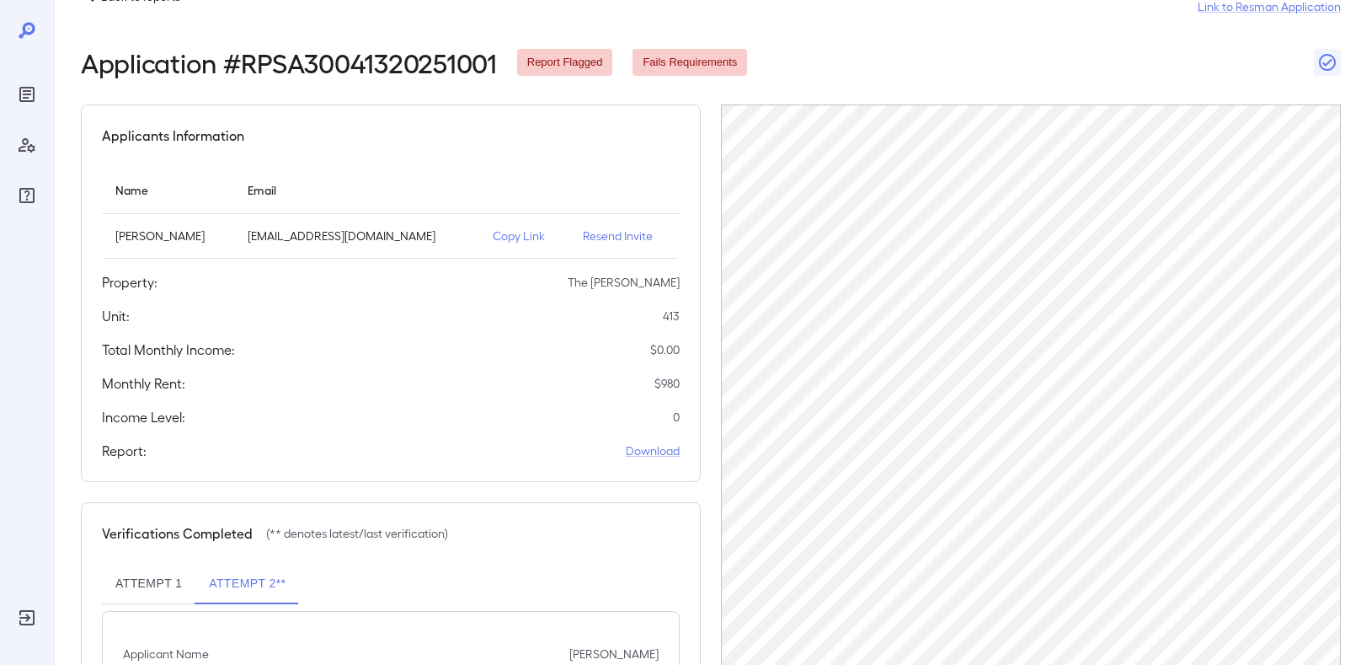
scroll to position [58, 0]
